Goal: Task Accomplishment & Management: Complete application form

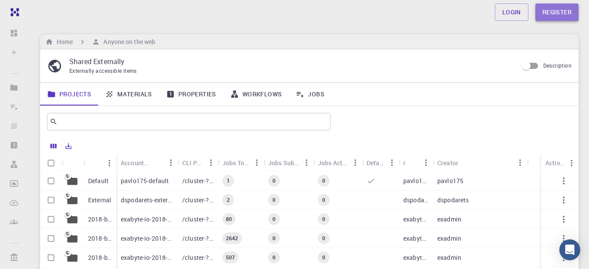
click at [549, 11] on link "Register" at bounding box center [556, 11] width 43 height 17
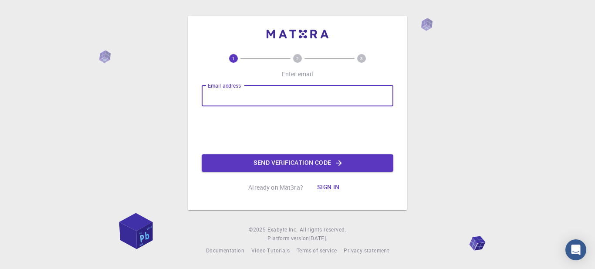
click at [301, 92] on input "Email address" at bounding box center [298, 95] width 192 height 21
type input "[EMAIL_ADDRESS][DOMAIN_NAME]"
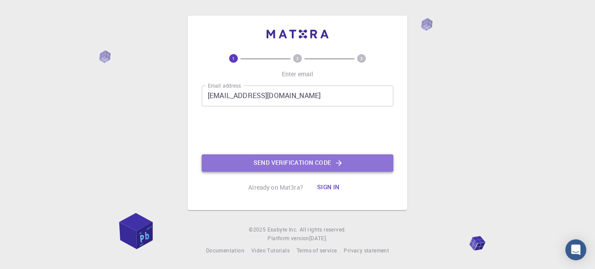
click at [285, 159] on button "Send verification code" at bounding box center [298, 162] width 192 height 17
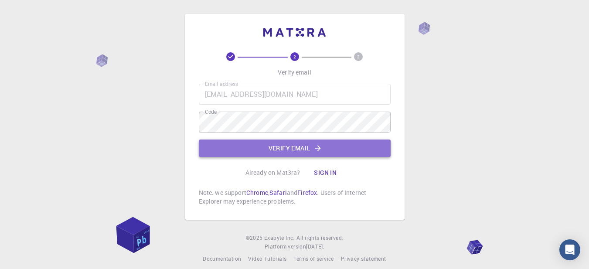
click at [288, 146] on button "Verify email" at bounding box center [295, 147] width 192 height 17
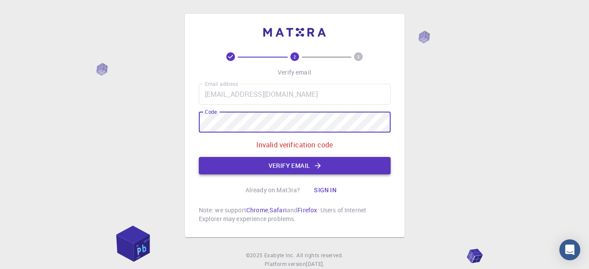
click at [270, 165] on button "Verify email" at bounding box center [295, 165] width 192 height 17
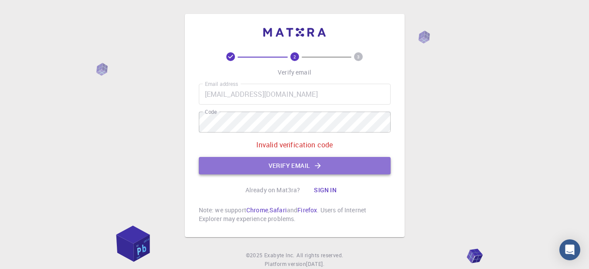
click at [295, 169] on button "Verify email" at bounding box center [295, 165] width 192 height 17
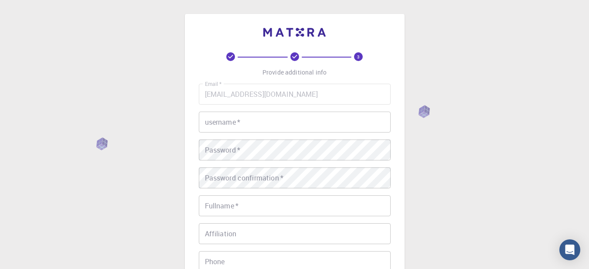
click at [263, 120] on input "username   *" at bounding box center [295, 122] width 192 height 21
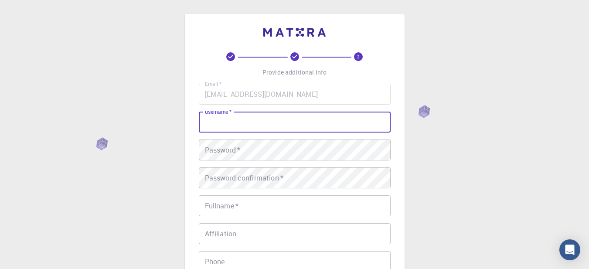
type input "C"
type input "cbettera"
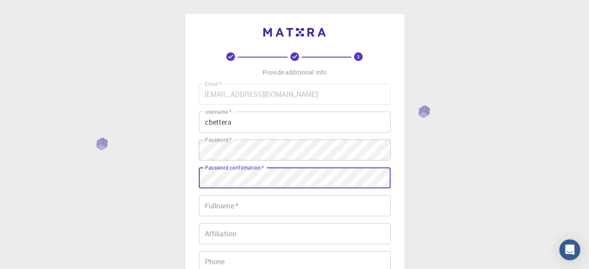
click at [264, 206] on input "Fullname   *" at bounding box center [295, 205] width 192 height 21
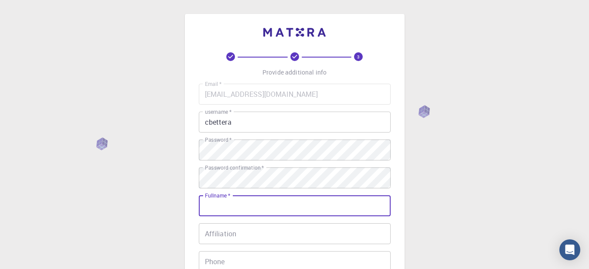
type input "Carlos Bettera"
type input "03584228476"
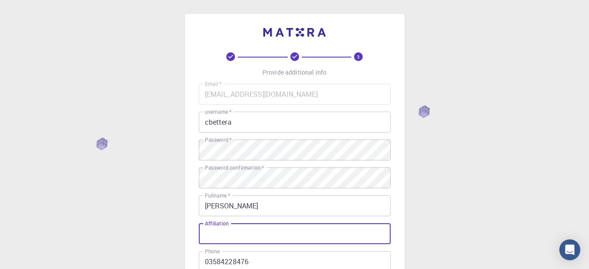
click at [275, 230] on input "Affiliation" at bounding box center [295, 233] width 192 height 21
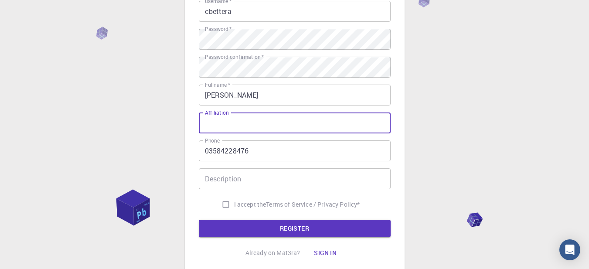
scroll to position [111, 0]
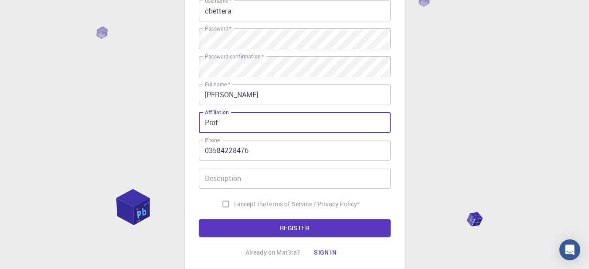
type input "Prof"
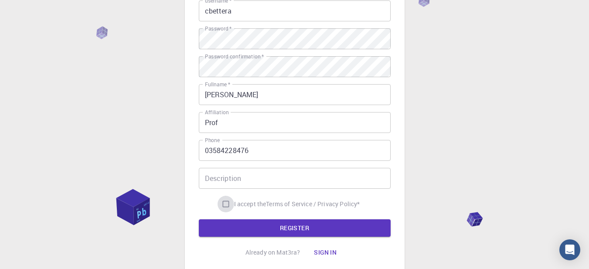
click at [220, 202] on input "I accept the Terms of Service / Privacy Policy *" at bounding box center [225, 204] width 17 height 17
checkbox input "true"
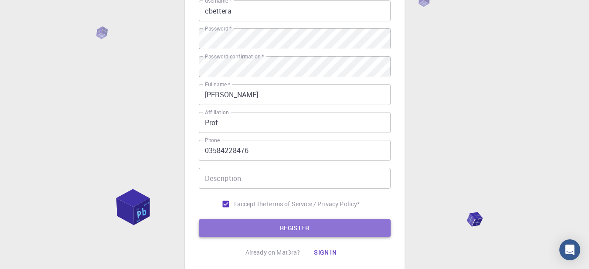
click at [285, 226] on button "REGISTER" at bounding box center [295, 227] width 192 height 17
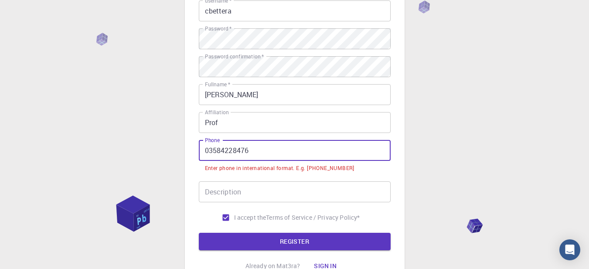
click at [206, 152] on input "03584228476" at bounding box center [295, 150] width 192 height 21
click at [269, 153] on input "03584228476" at bounding box center [295, 150] width 192 height 21
click at [210, 153] on input "03584228476" at bounding box center [295, 150] width 192 height 21
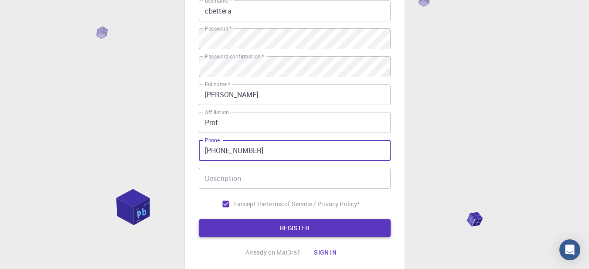
type input "+543584228476"
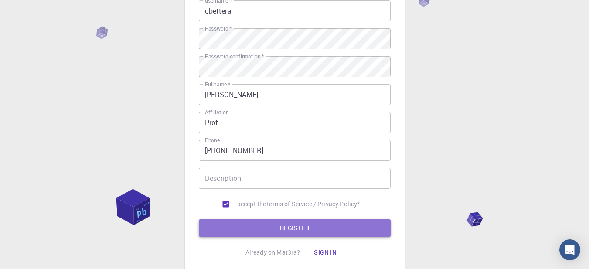
click at [279, 230] on button "REGISTER" at bounding box center [295, 227] width 192 height 17
click at [291, 227] on button "REGISTER" at bounding box center [295, 227] width 192 height 17
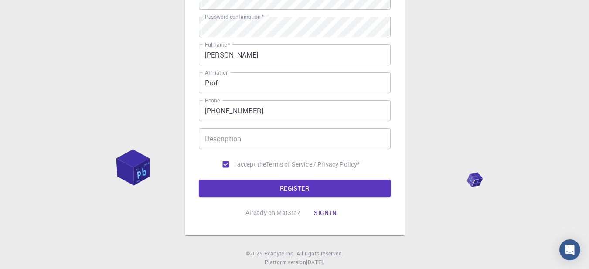
scroll to position [175, 0]
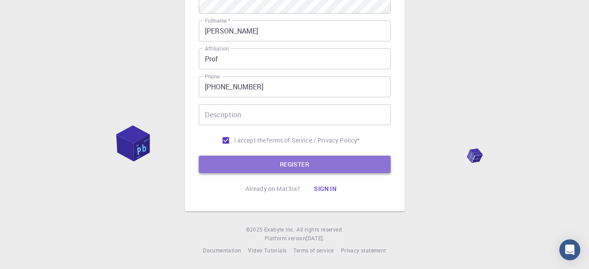
click at [307, 164] on button "REGISTER" at bounding box center [295, 164] width 192 height 17
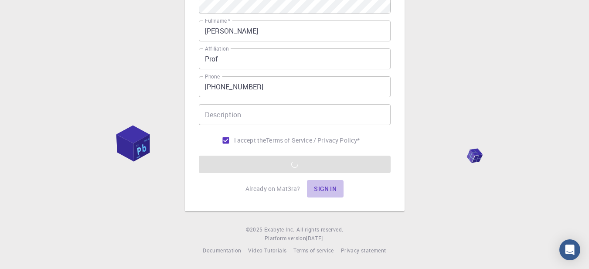
click at [321, 186] on button "Sign in" at bounding box center [325, 188] width 37 height 17
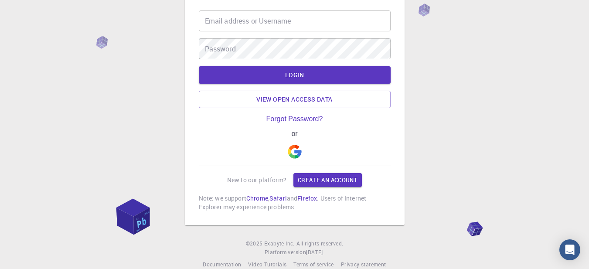
scroll to position [56, 0]
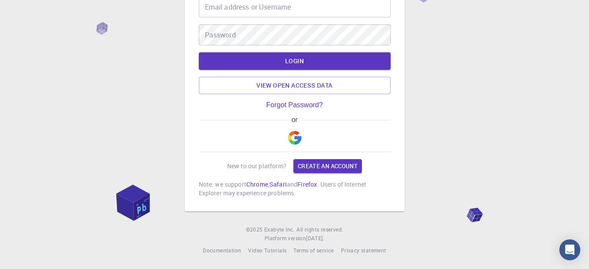
type input "[EMAIL_ADDRESS][DOMAIN_NAME]"
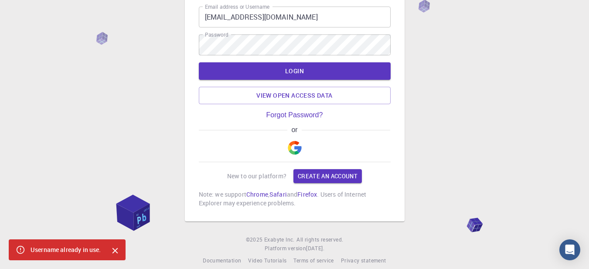
scroll to position [0, 0]
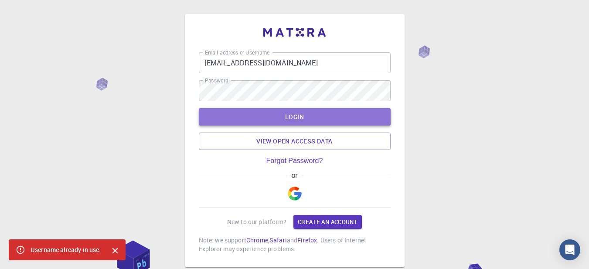
click at [329, 120] on button "LOGIN" at bounding box center [295, 116] width 192 height 17
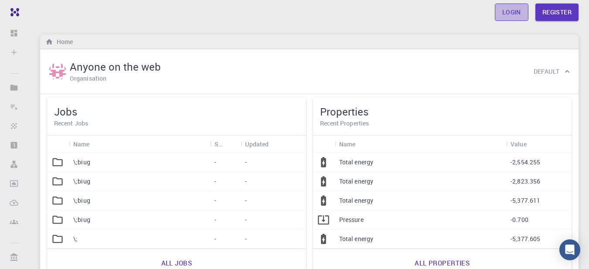
click at [511, 13] on link "Login" at bounding box center [511, 11] width 34 height 17
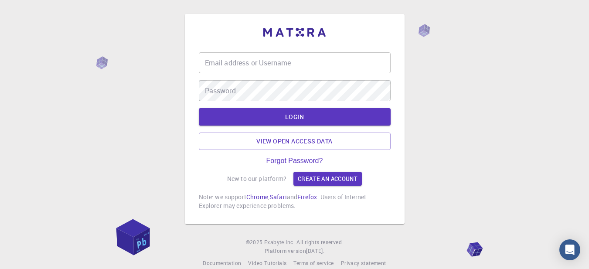
type input "[EMAIL_ADDRESS][DOMAIN_NAME]"
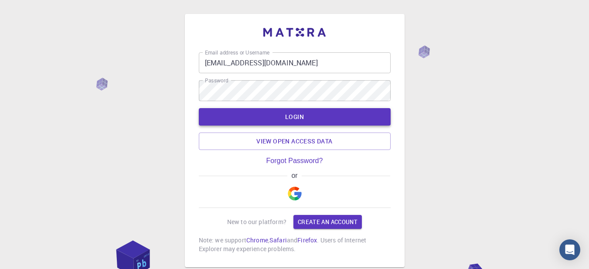
click at [315, 118] on button "LOGIN" at bounding box center [295, 116] width 192 height 17
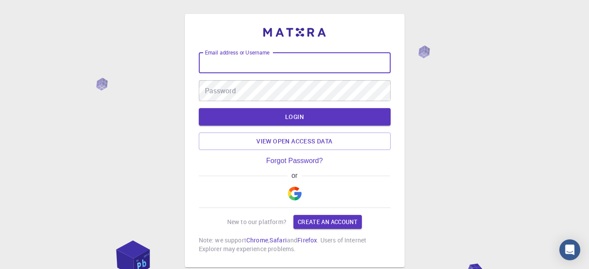
click at [259, 62] on input "Email address or Username" at bounding box center [295, 62] width 192 height 21
type input "[EMAIL_ADDRESS][DOMAIN_NAME]"
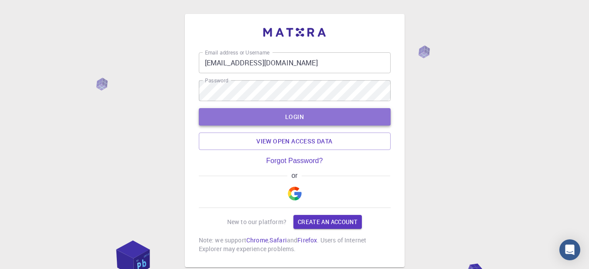
click at [262, 125] on button "LOGIN" at bounding box center [295, 116] width 192 height 17
